Goal: Task Accomplishment & Management: Use online tool/utility

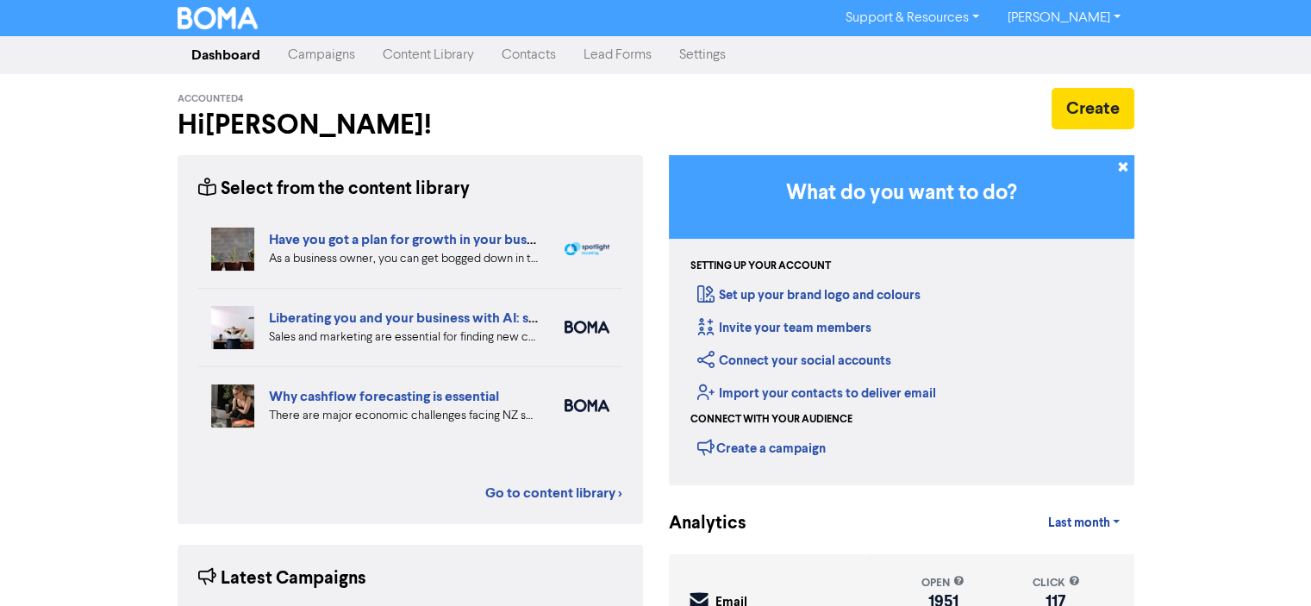
click at [317, 57] on link "Campaigns" at bounding box center [321, 55] width 95 height 34
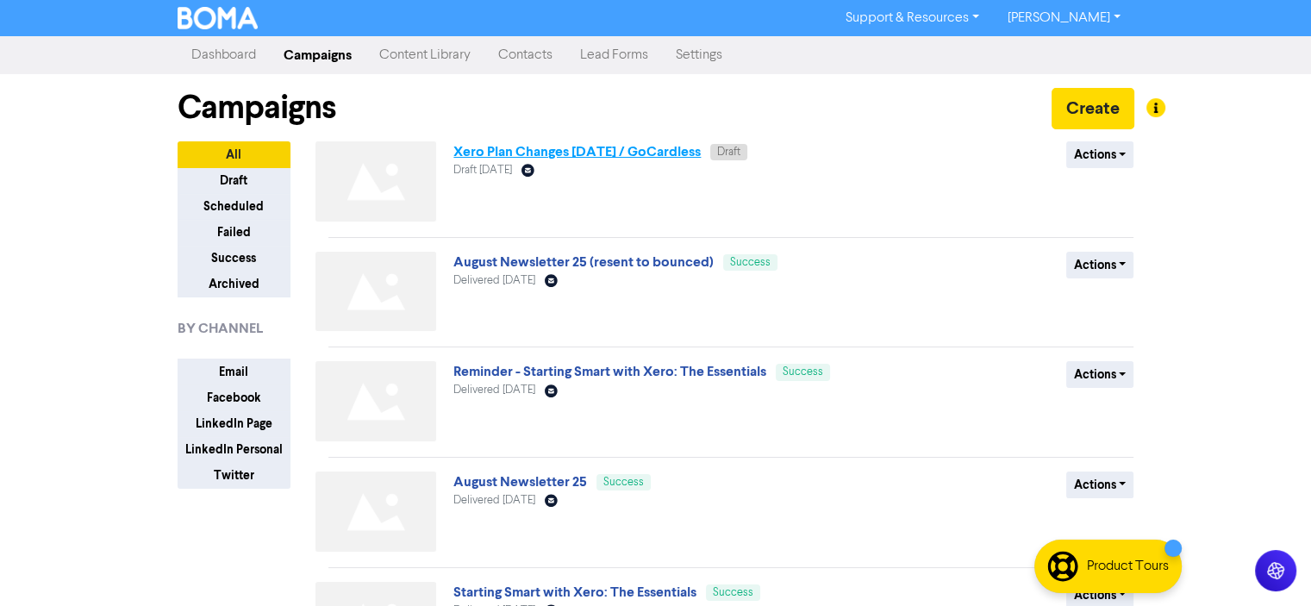
click at [537, 151] on link "Xero Plan Changes [DATE] / GoCardless" at bounding box center [576, 151] width 247 height 17
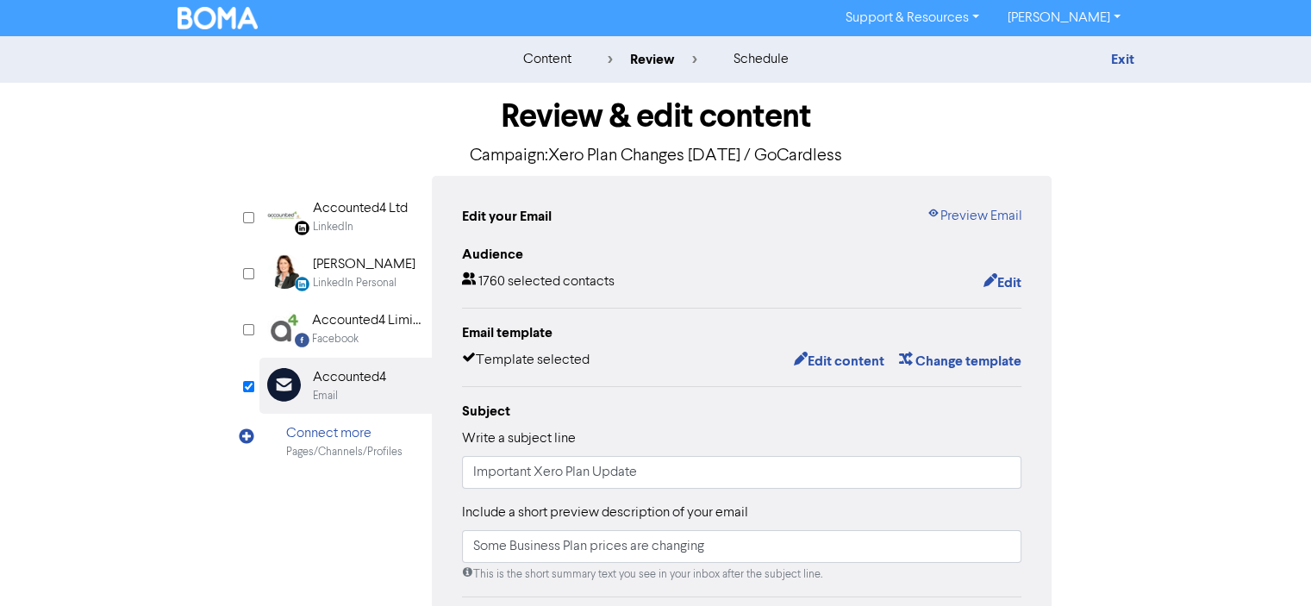
scroll to position [172, 0]
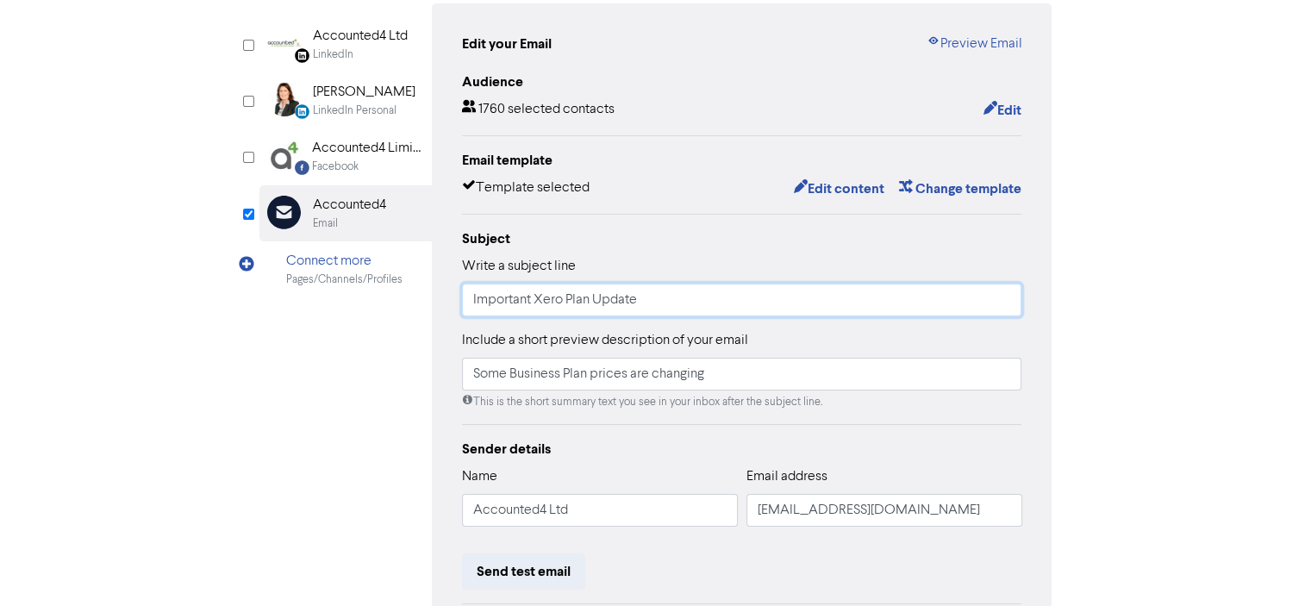
click at [472, 298] on input "Important Xero Plan Update" at bounding box center [742, 299] width 560 height 33
click at [827, 188] on button "Edit content" at bounding box center [838, 188] width 92 height 22
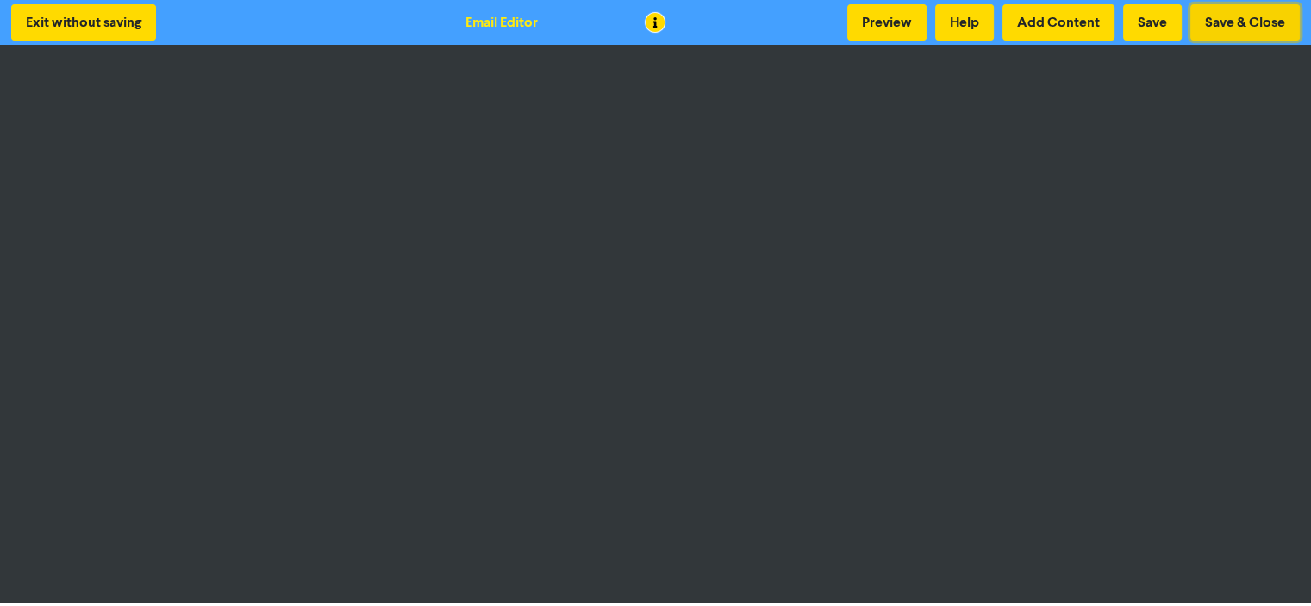
click at [1236, 22] on button "Save & Close" at bounding box center [1244, 22] width 109 height 36
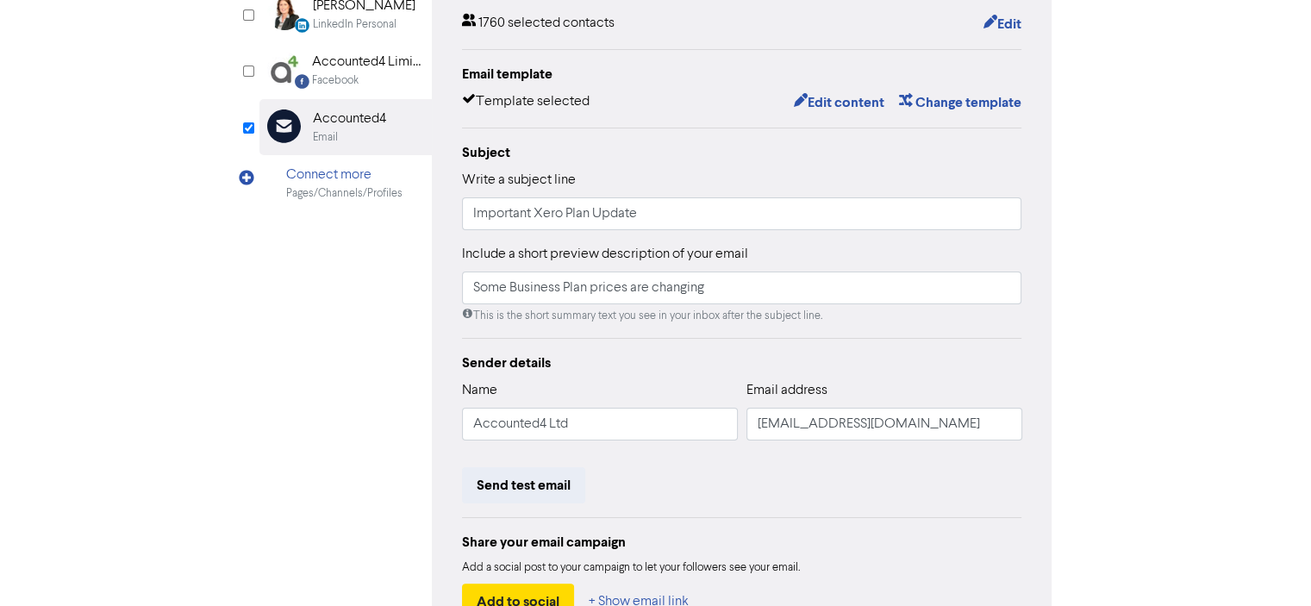
scroll to position [379, 0]
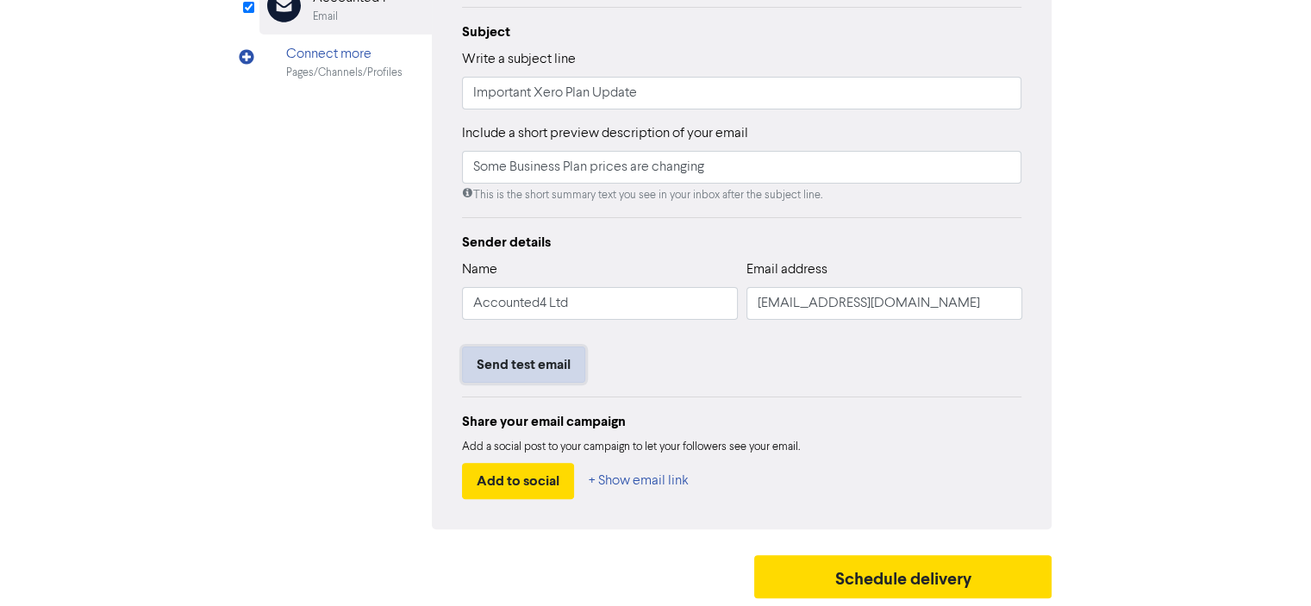
click at [500, 371] on button "Send test email" at bounding box center [523, 364] width 123 height 36
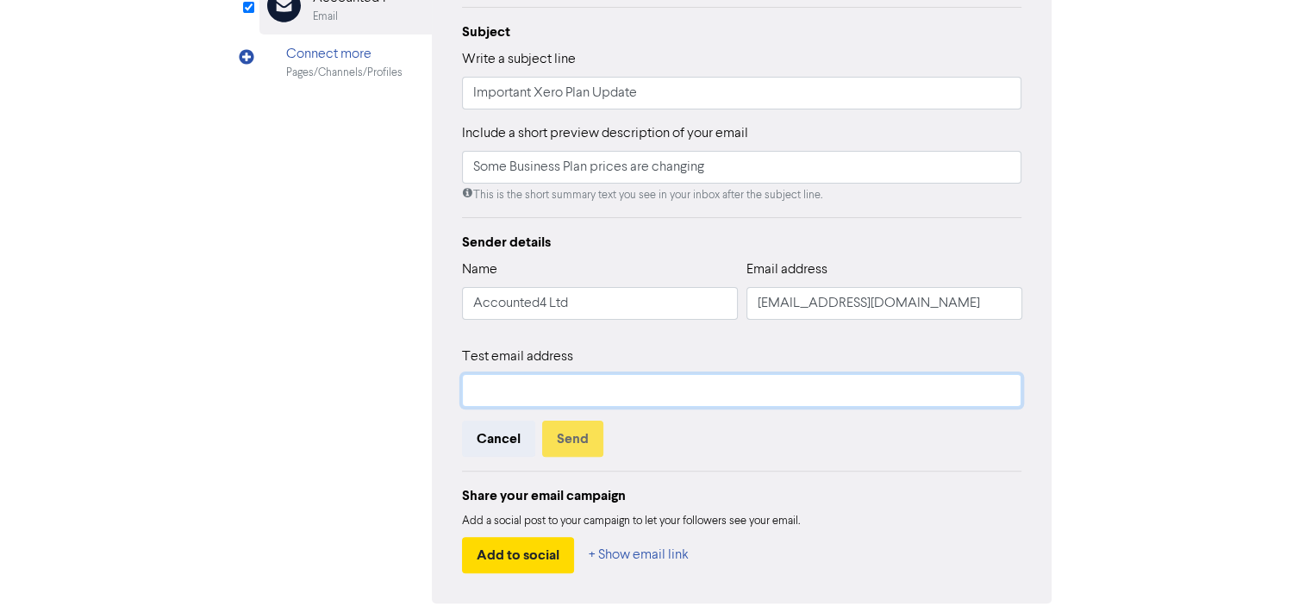
click at [481, 387] on input "text" at bounding box center [742, 390] width 560 height 33
type input "[PERSON_NAME][EMAIL_ADDRESS][DOMAIN_NAME]"
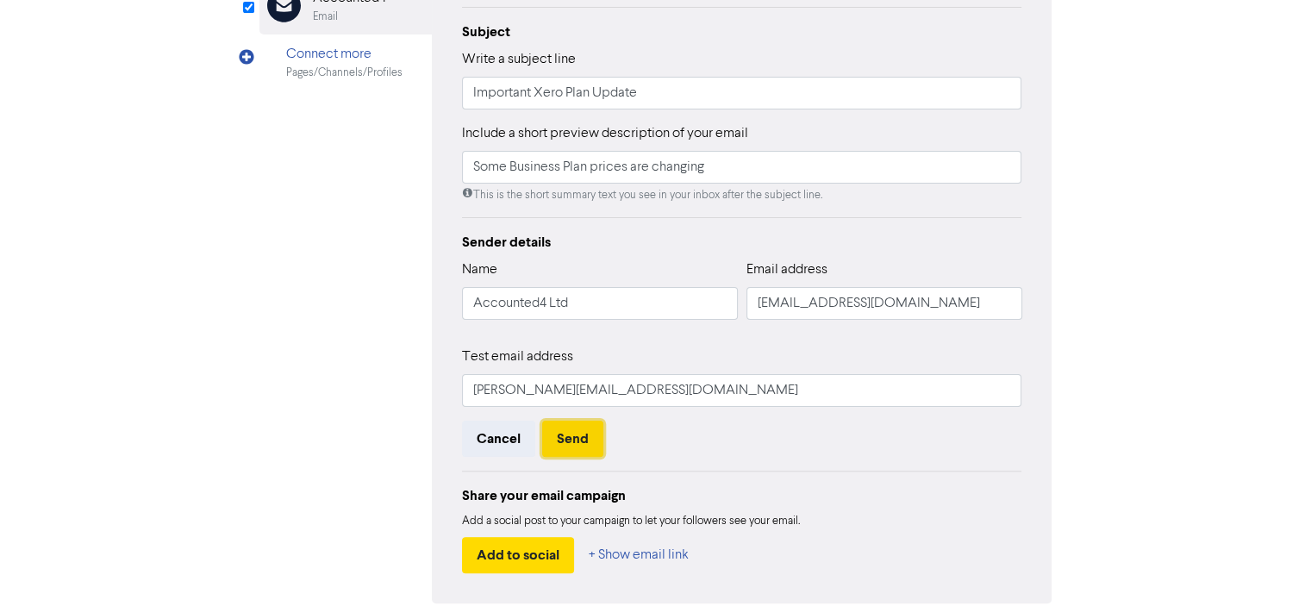
click at [564, 437] on button "Send" at bounding box center [572, 438] width 61 height 36
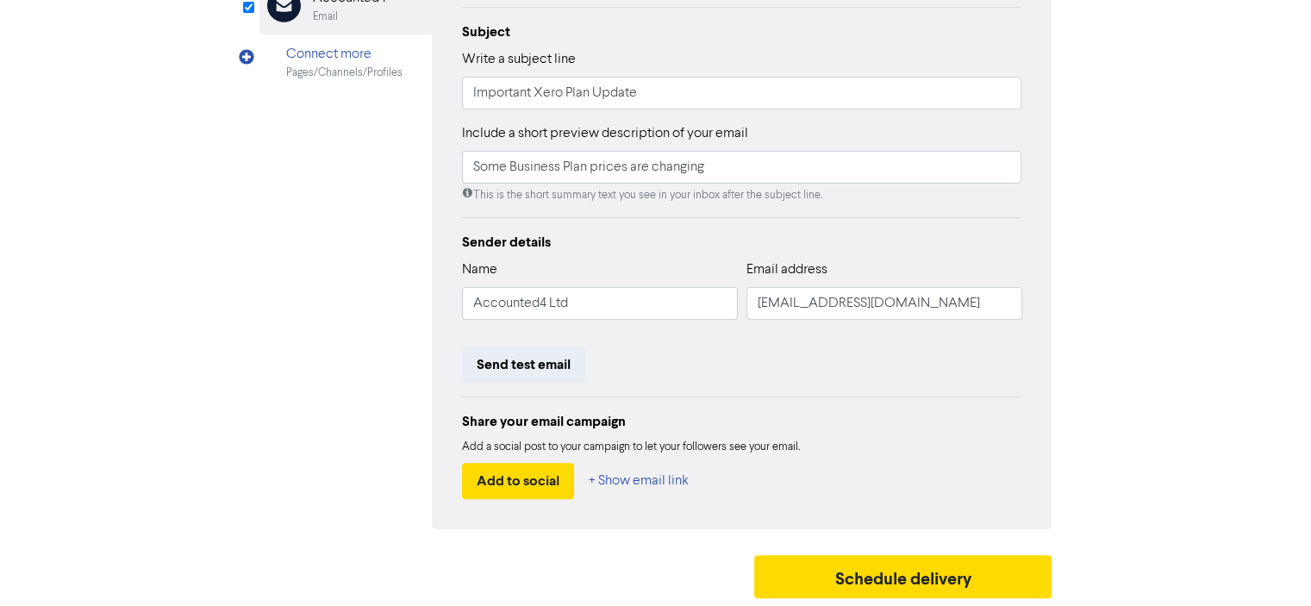
scroll to position [0, 0]
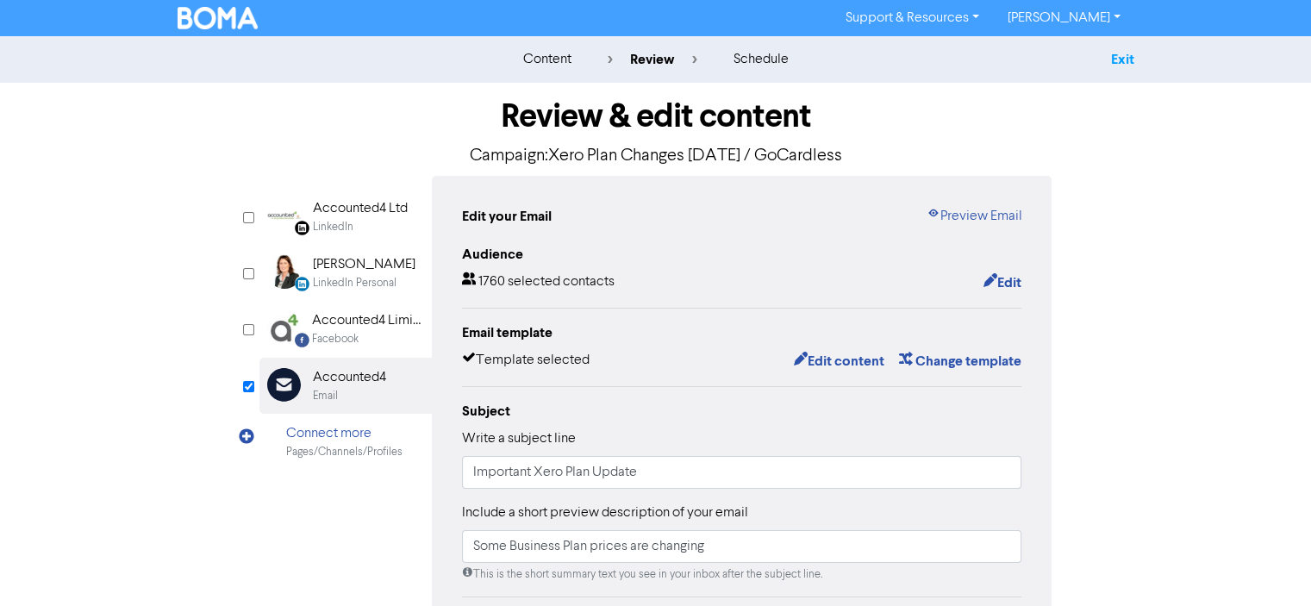
click at [1119, 56] on link "Exit" at bounding box center [1121, 59] width 23 height 17
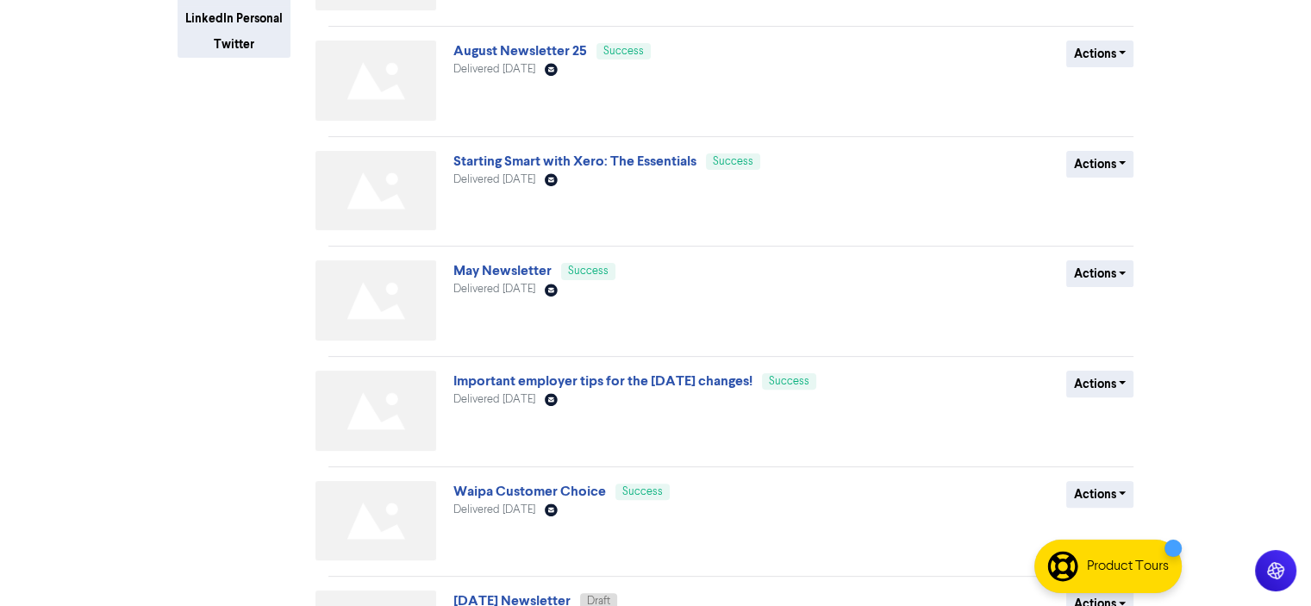
scroll to position [679, 0]
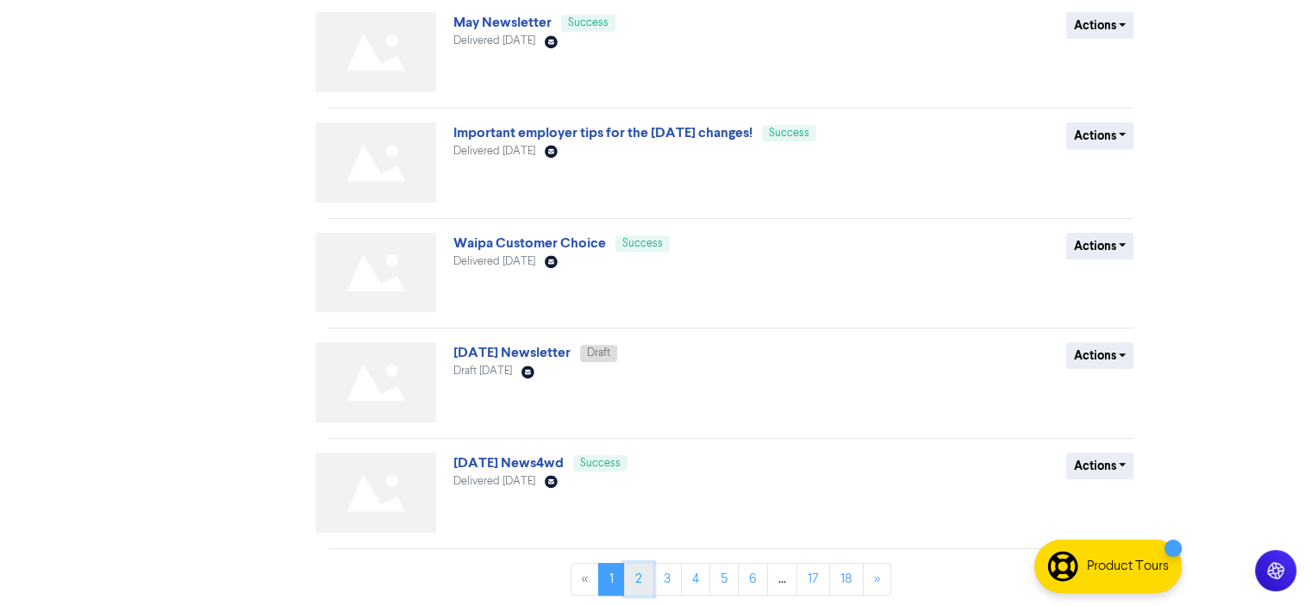
click at [637, 576] on link "2" at bounding box center [638, 579] width 29 height 33
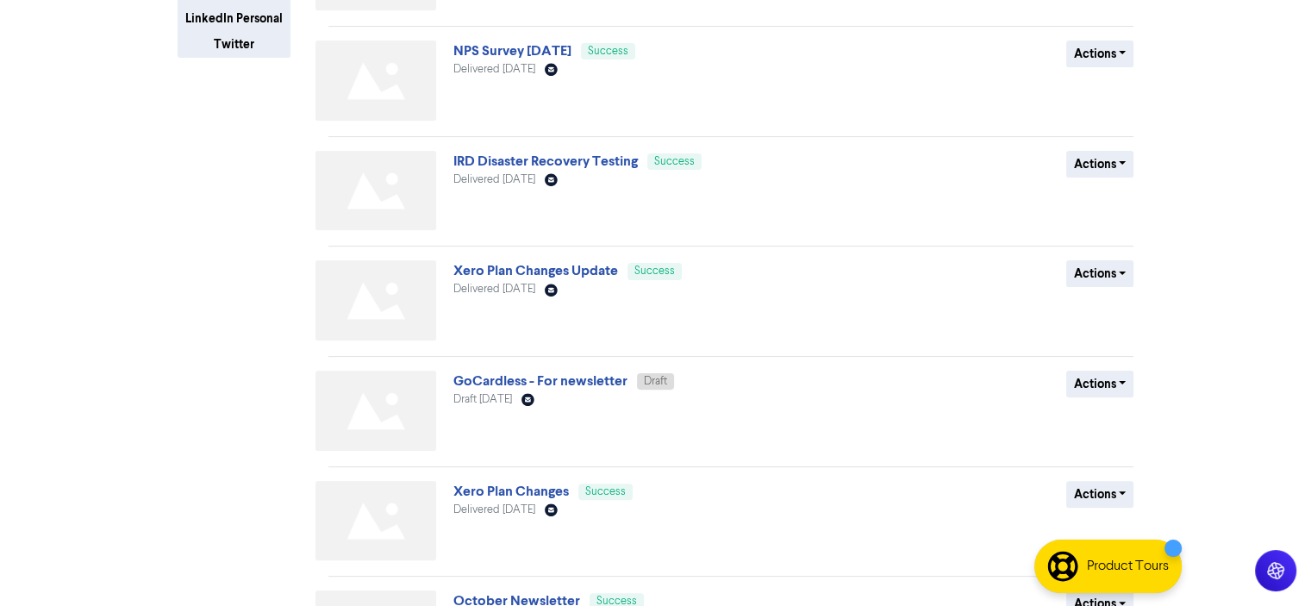
scroll to position [603, 0]
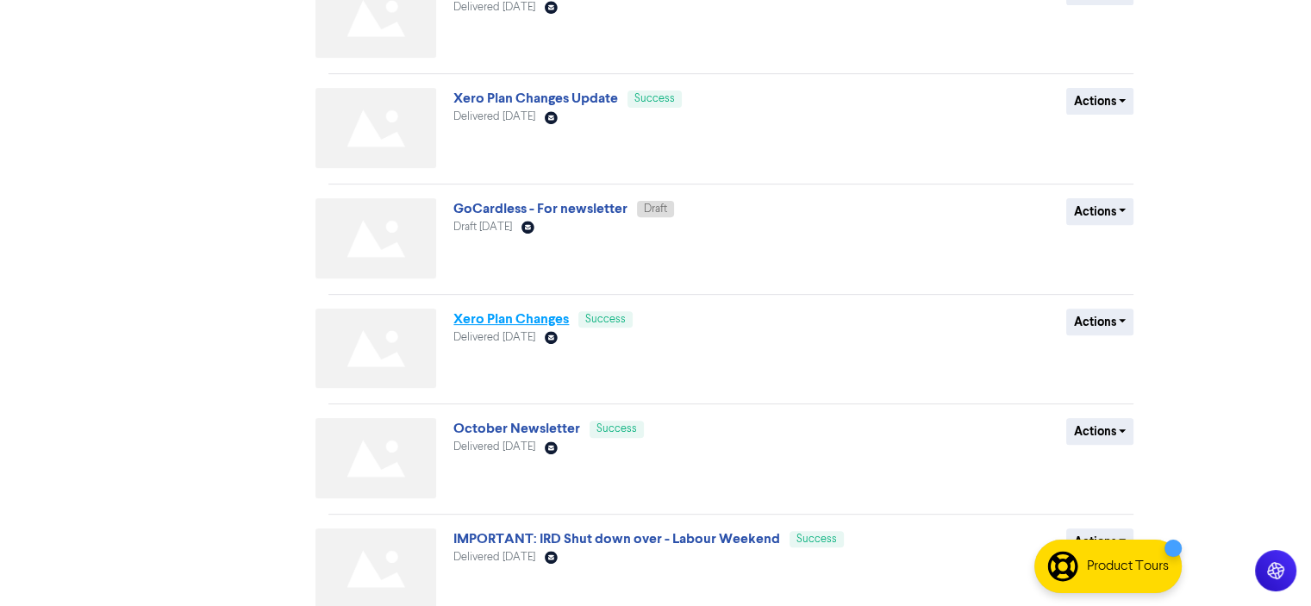
click at [504, 317] on link "Xero Plan Changes" at bounding box center [510, 318] width 115 height 17
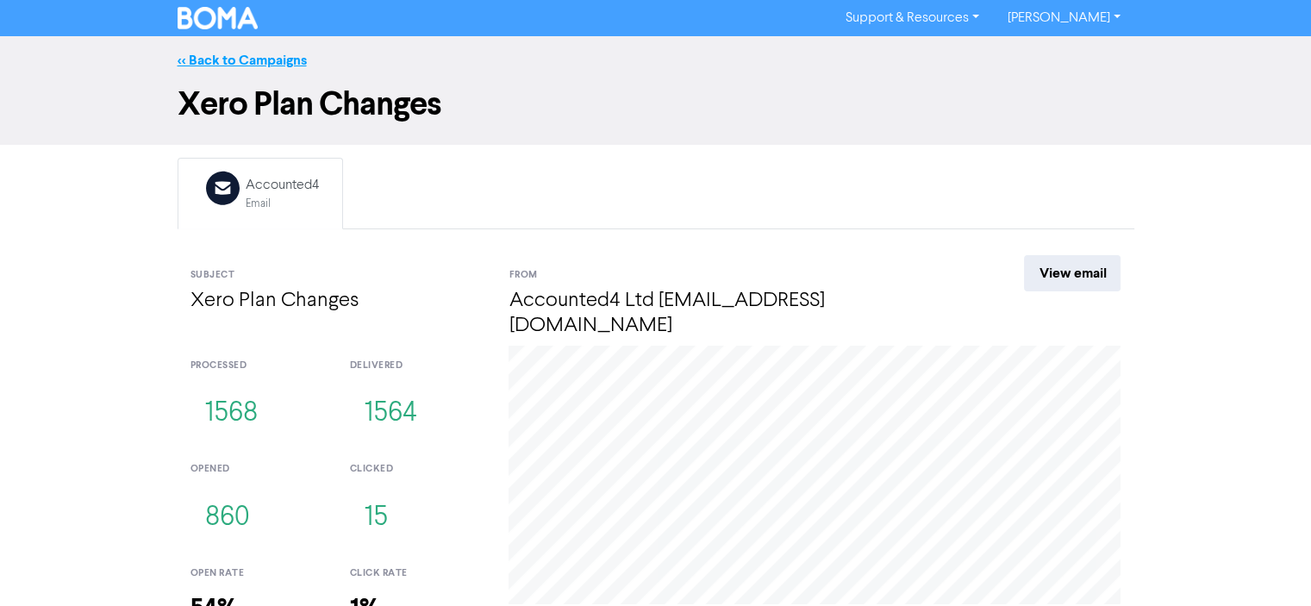
click at [234, 61] on link "<< Back to Campaigns" at bounding box center [241, 60] width 129 height 17
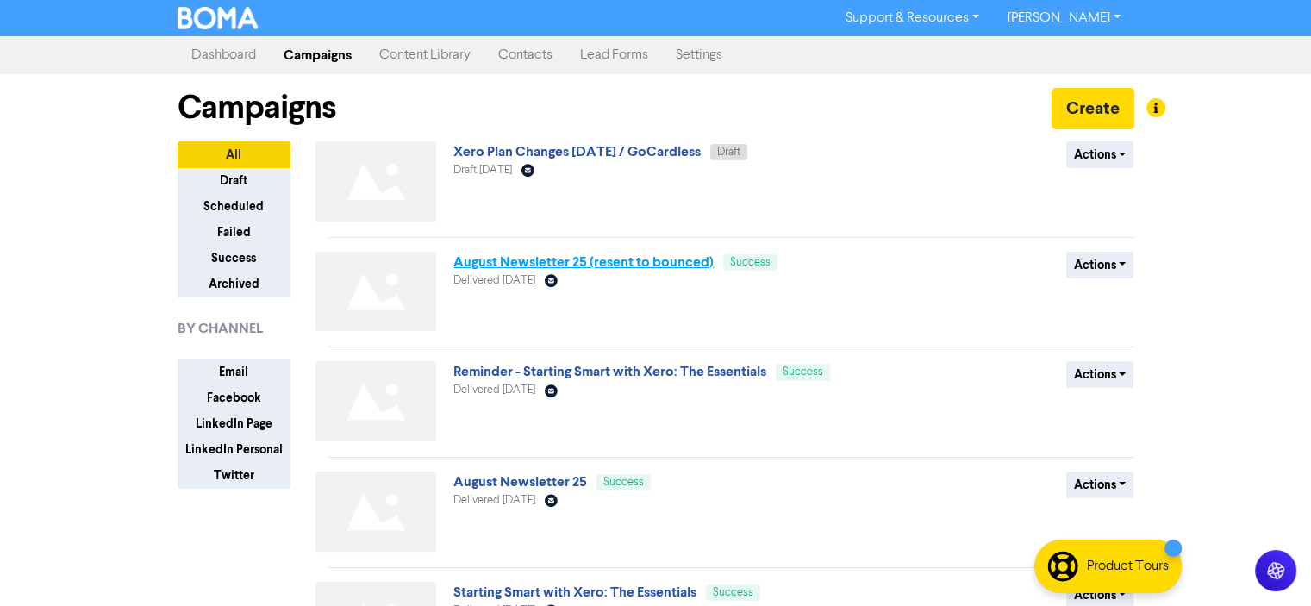
click at [531, 264] on link "August Newsletter 25 (resent to bounced)" at bounding box center [583, 261] width 260 height 17
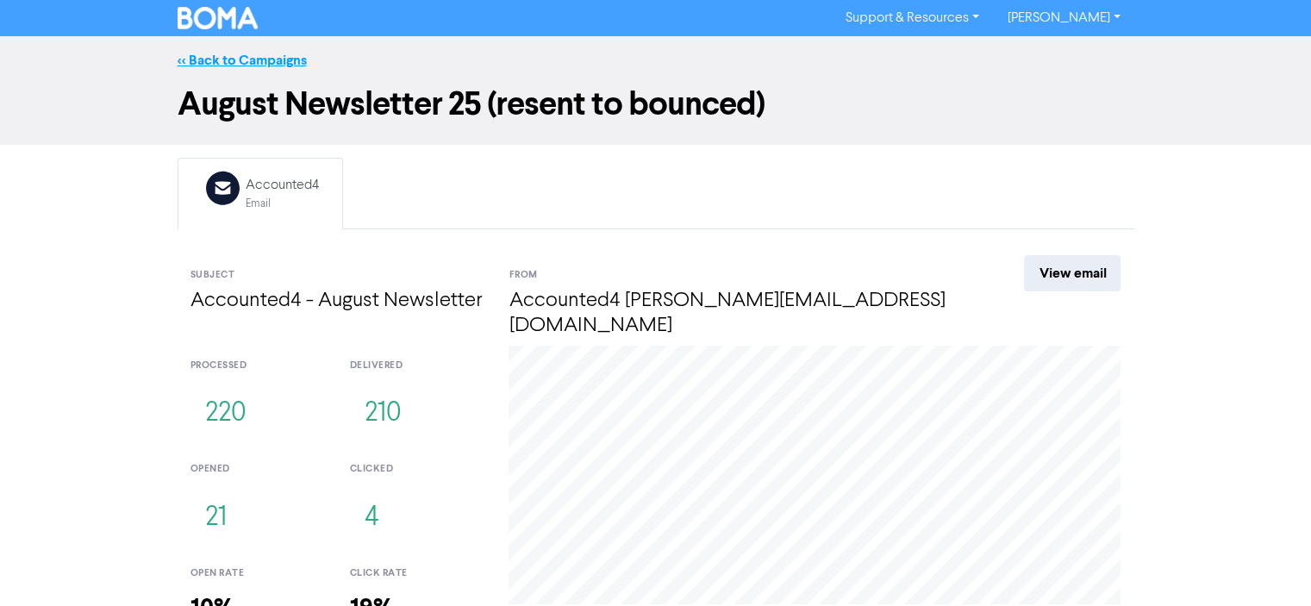
click at [234, 59] on link "<< Back to Campaigns" at bounding box center [241, 60] width 129 height 17
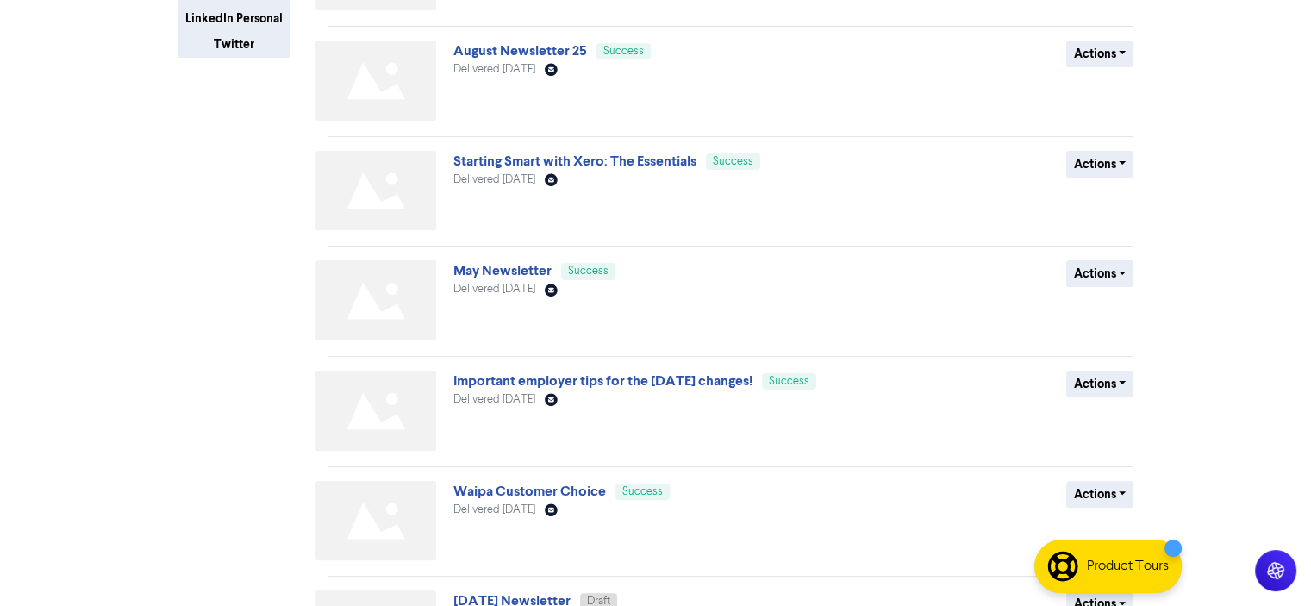
scroll to position [679, 0]
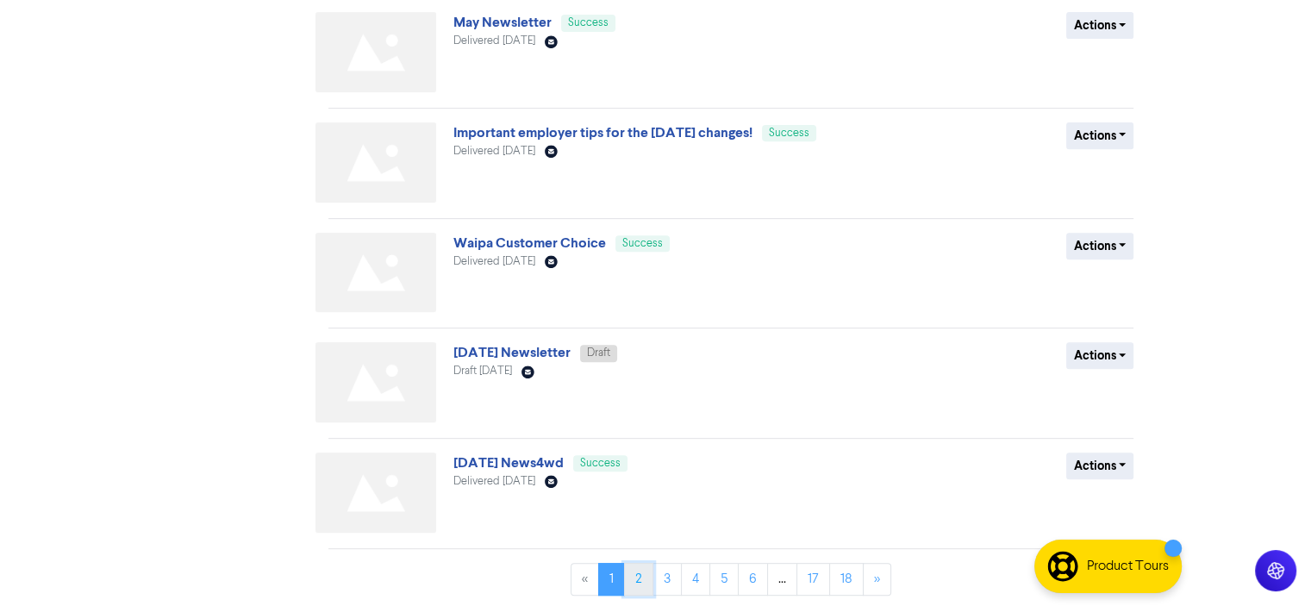
click at [639, 576] on link "2" at bounding box center [638, 579] width 29 height 33
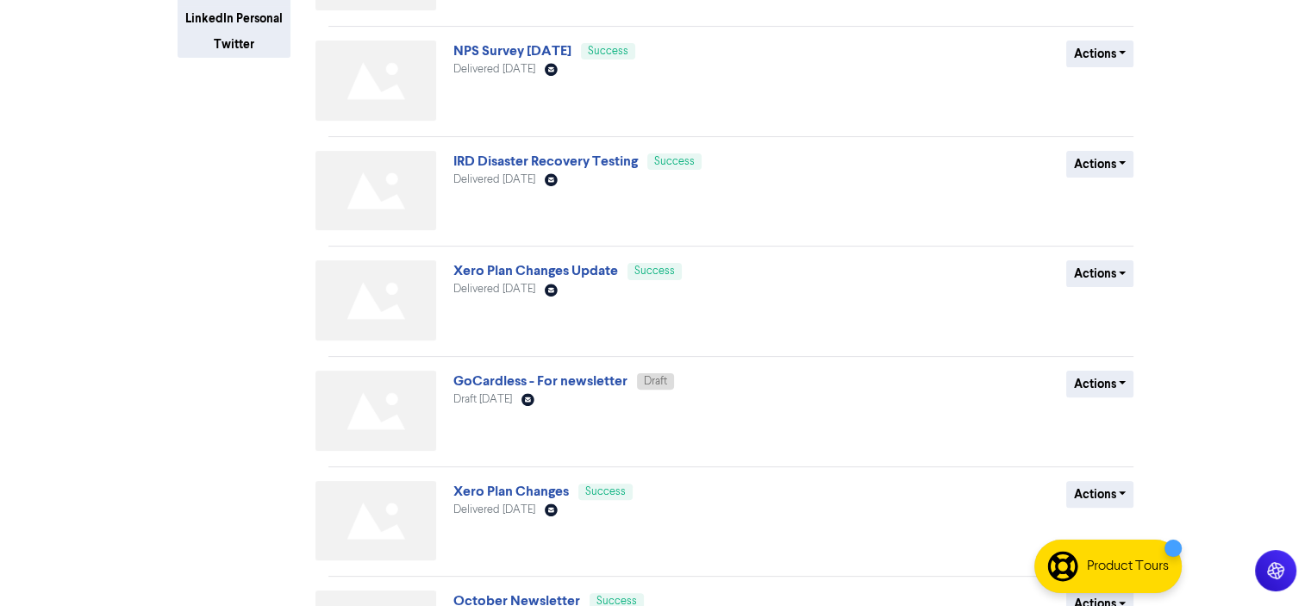
scroll to position [603, 0]
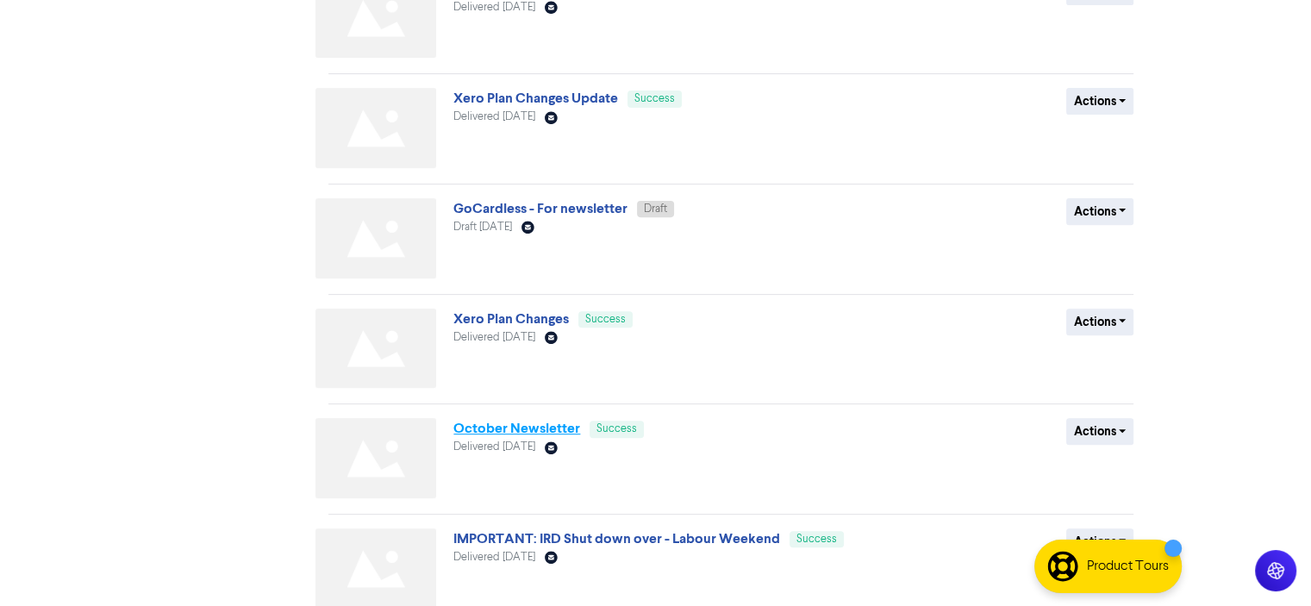
click at [504, 426] on link "October Newsletter" at bounding box center [516, 428] width 127 height 17
